Goal: Find specific page/section: Find specific page/section

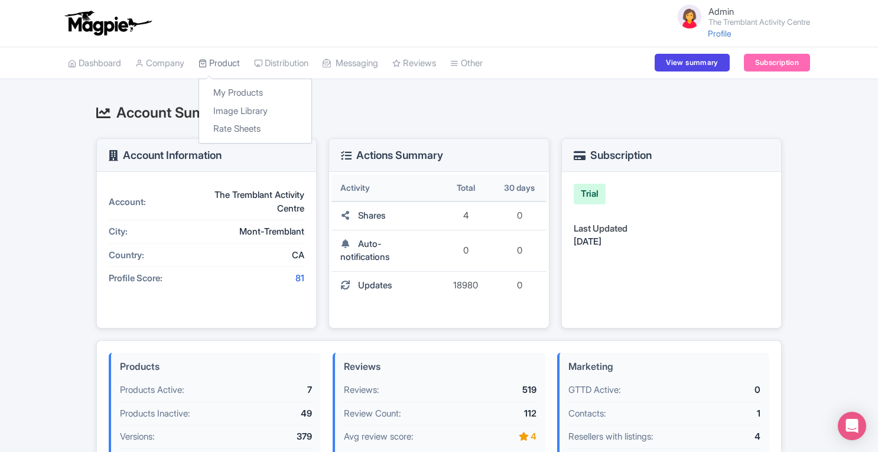
click at [238, 61] on link "Product" at bounding box center [219, 63] width 41 height 32
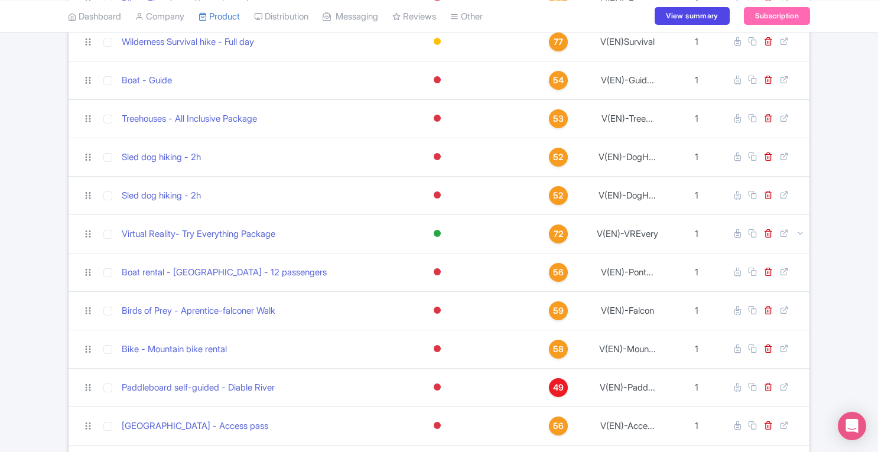
scroll to position [1179, 0]
